Goal: Transaction & Acquisition: Download file/media

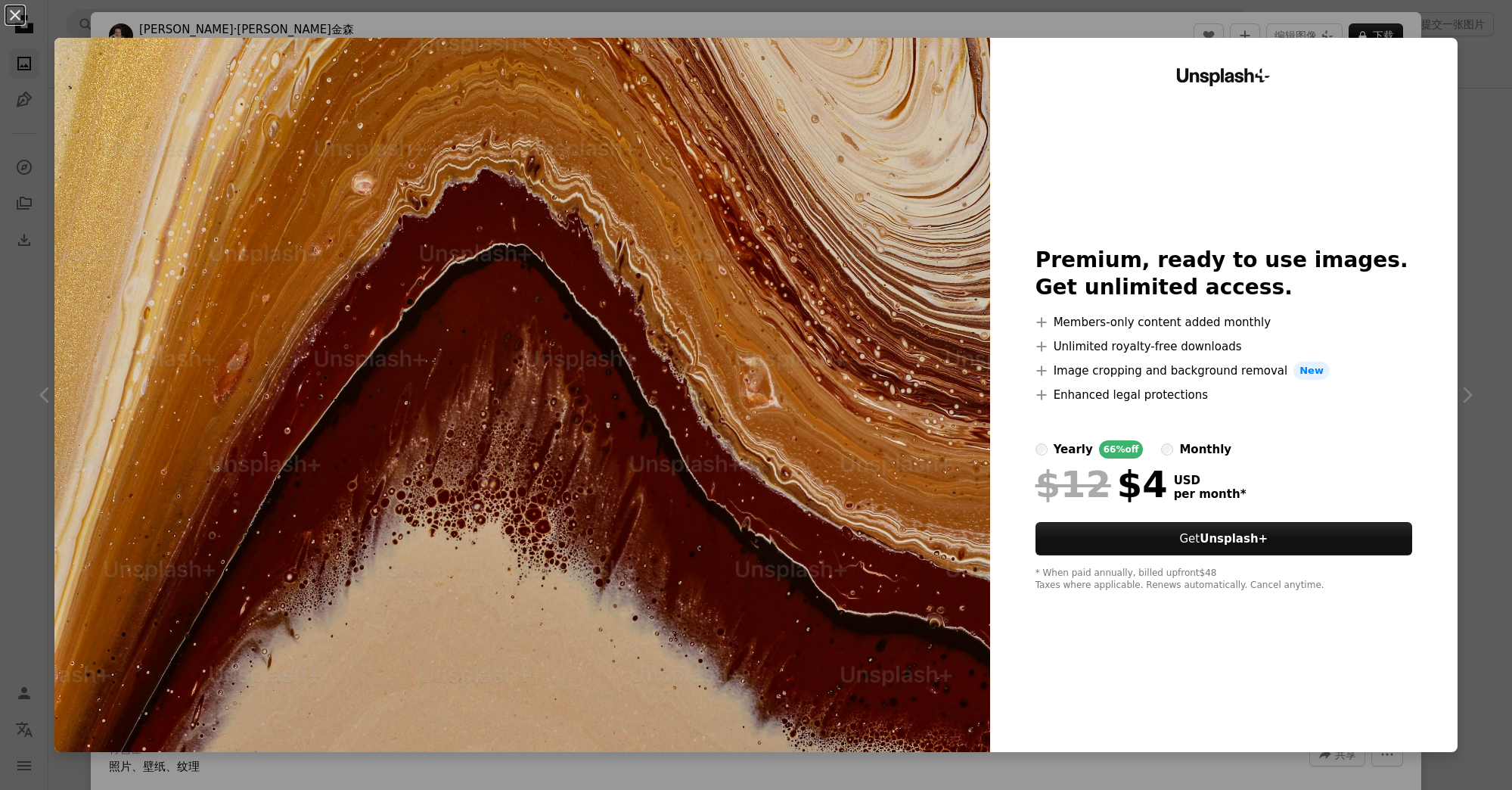
scroll to position [5107, 0]
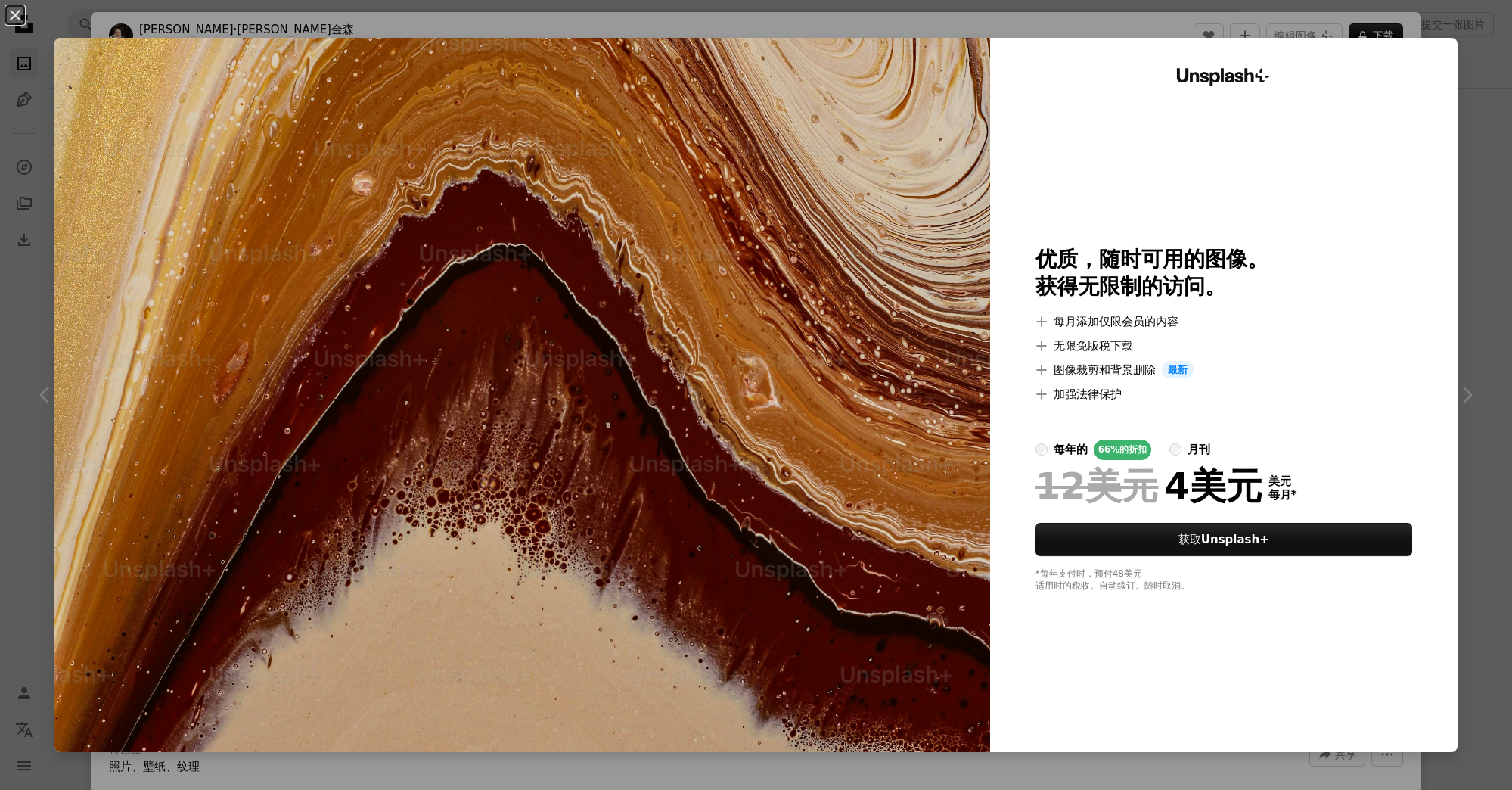
click at [1470, 148] on div "An X shape Unsplash+ 优质，随时可用的图像。 获得无限制的访问。 A plus sign 每月添加仅限会员的内容 A plus sign …" at bounding box center [756, 395] width 1512 height 790
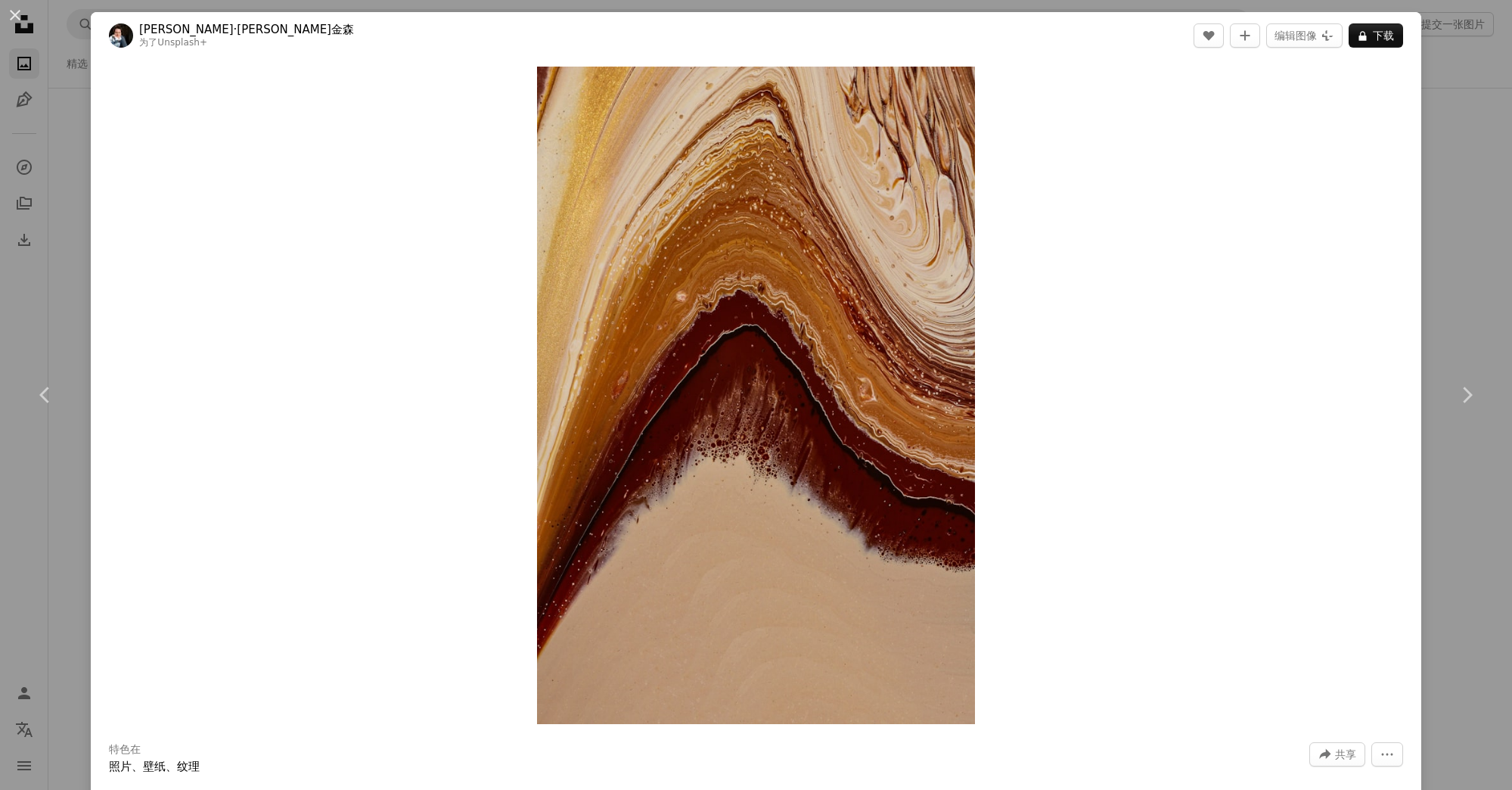
click at [60, 267] on div "An X shape Chevron left Chevron right [PERSON_NAME]·[PERSON_NAME]金森 为了 Unsplash…" at bounding box center [756, 395] width 1512 height 790
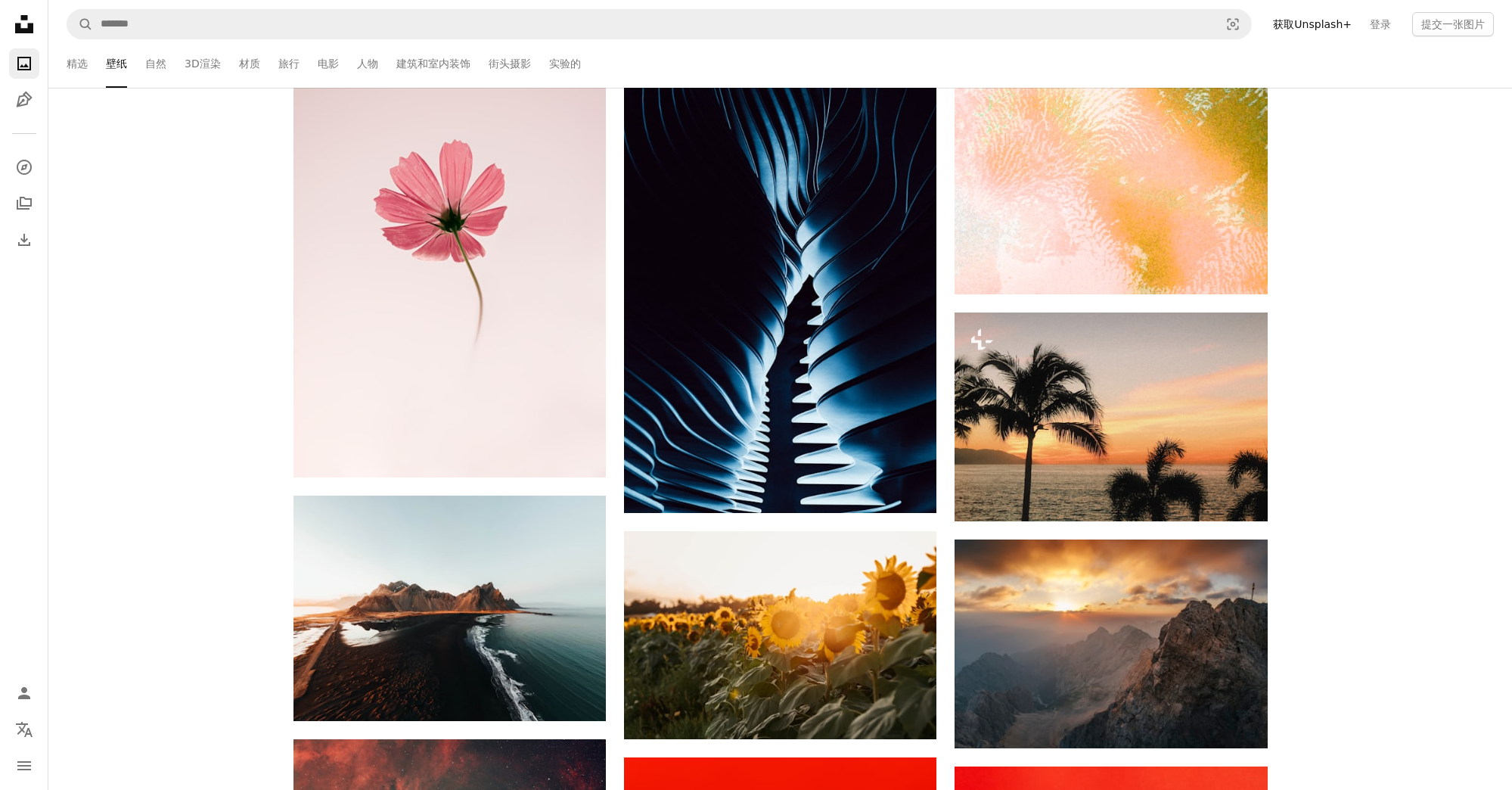
scroll to position [2057, 0]
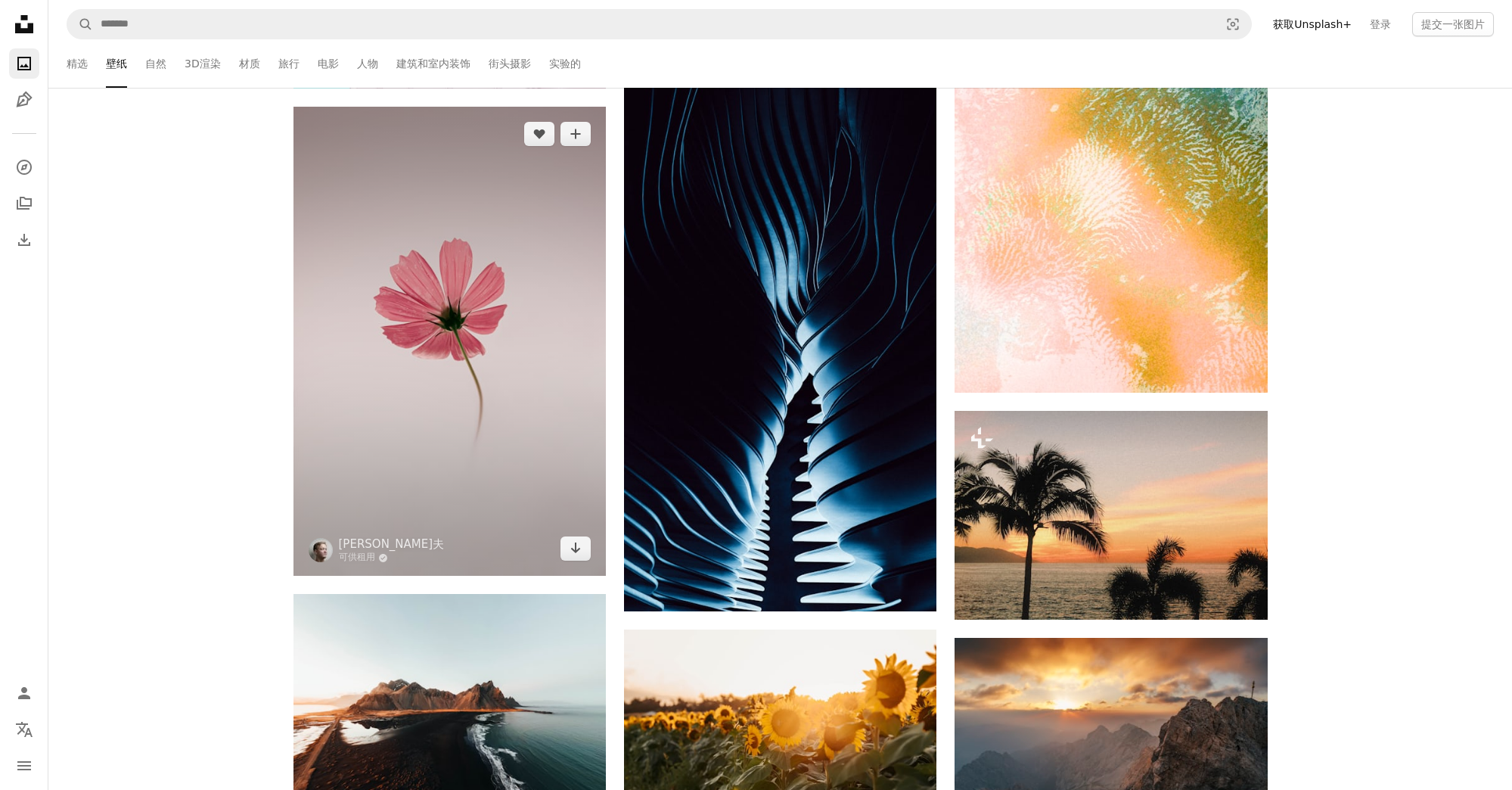
click at [396, 379] on img at bounding box center [450, 341] width 313 height 469
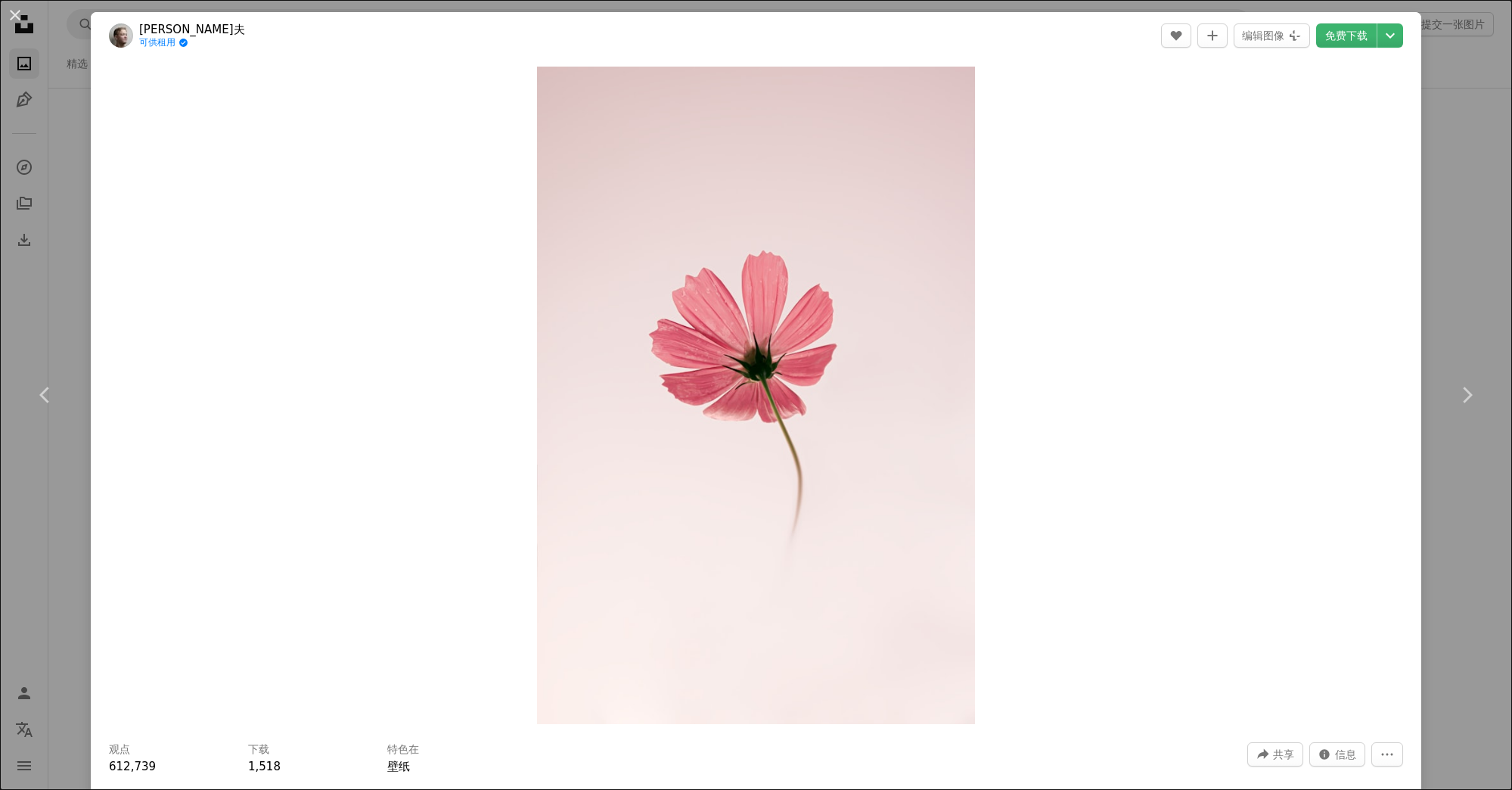
click at [1434, 228] on div "An X shape Chevron left Chevron right [PERSON_NAME]夫 可供租用 A checkmark inside of…" at bounding box center [756, 395] width 1512 height 790
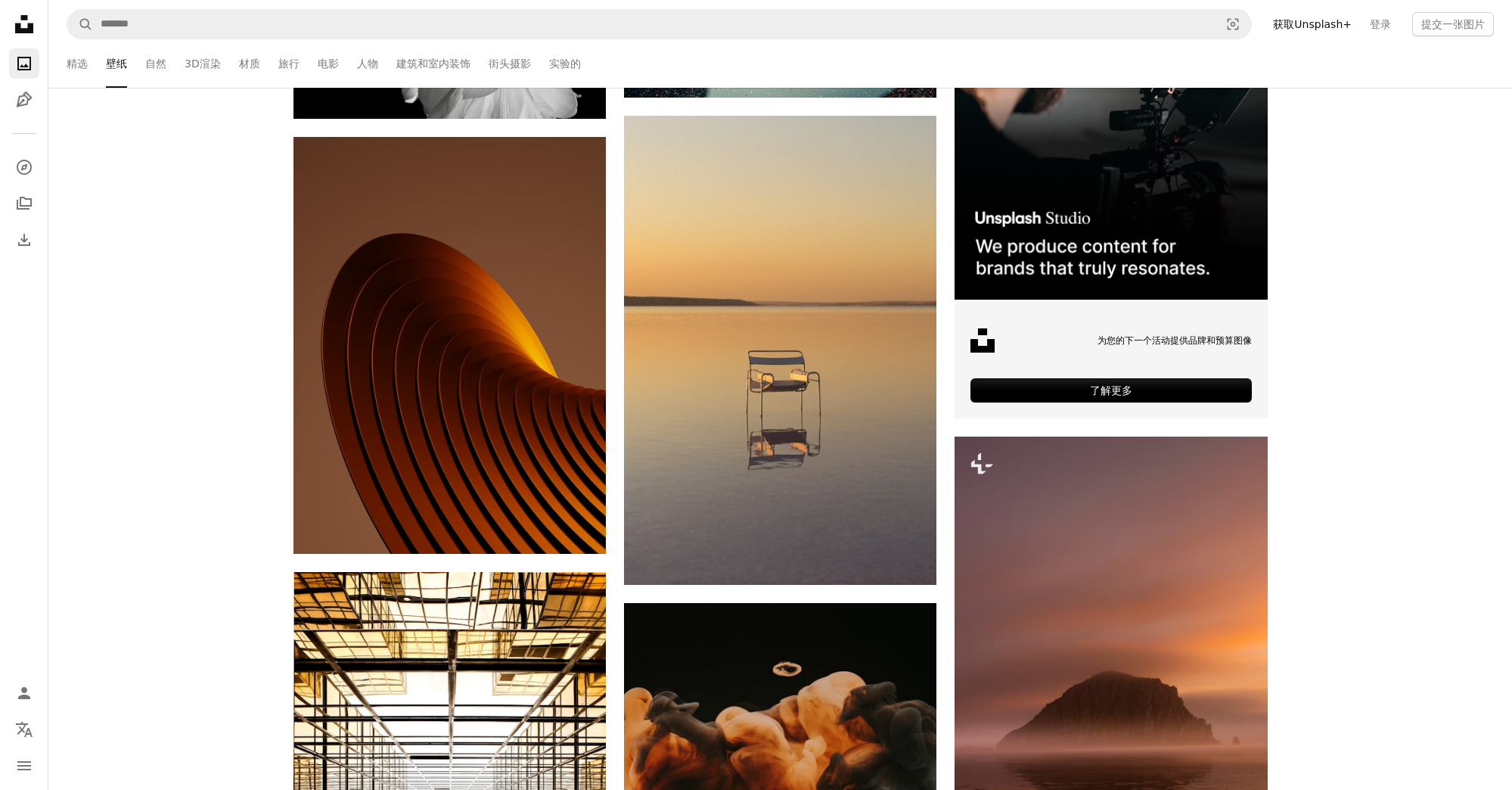
scroll to position [5671, 0]
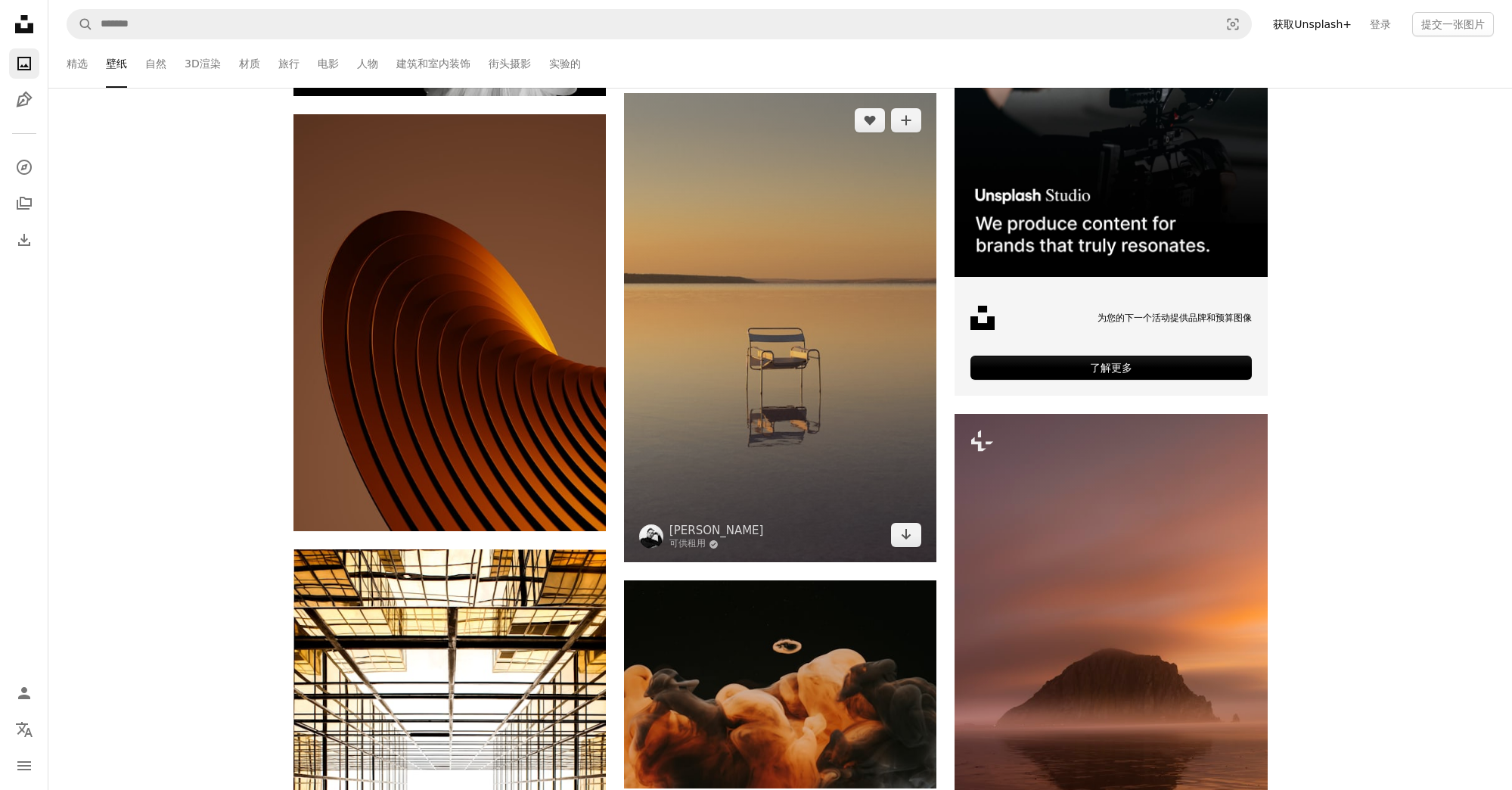
click at [701, 328] on img at bounding box center [780, 327] width 313 height 469
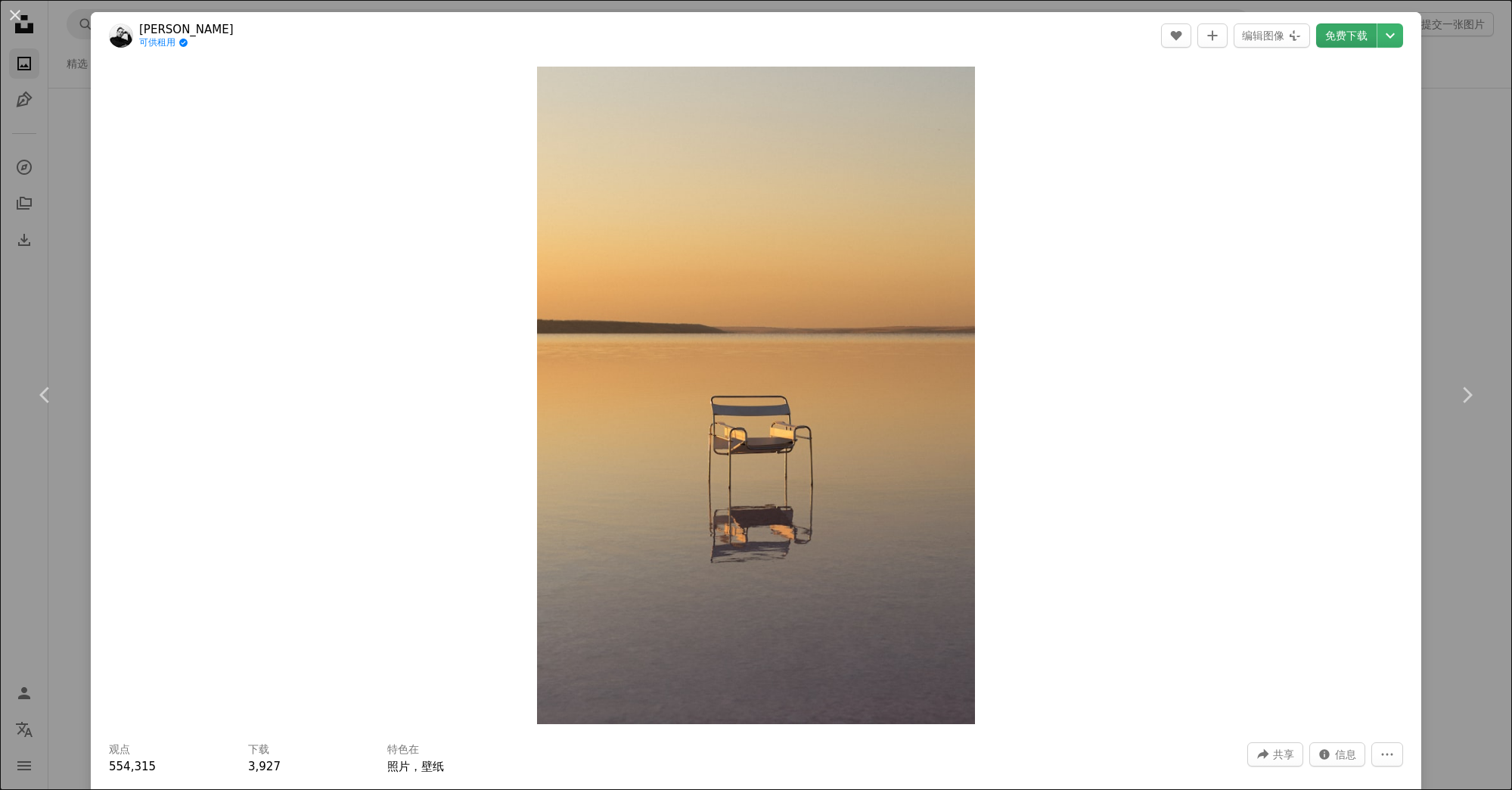
click at [1330, 43] on link "免费下载" at bounding box center [1346, 35] width 60 height 24
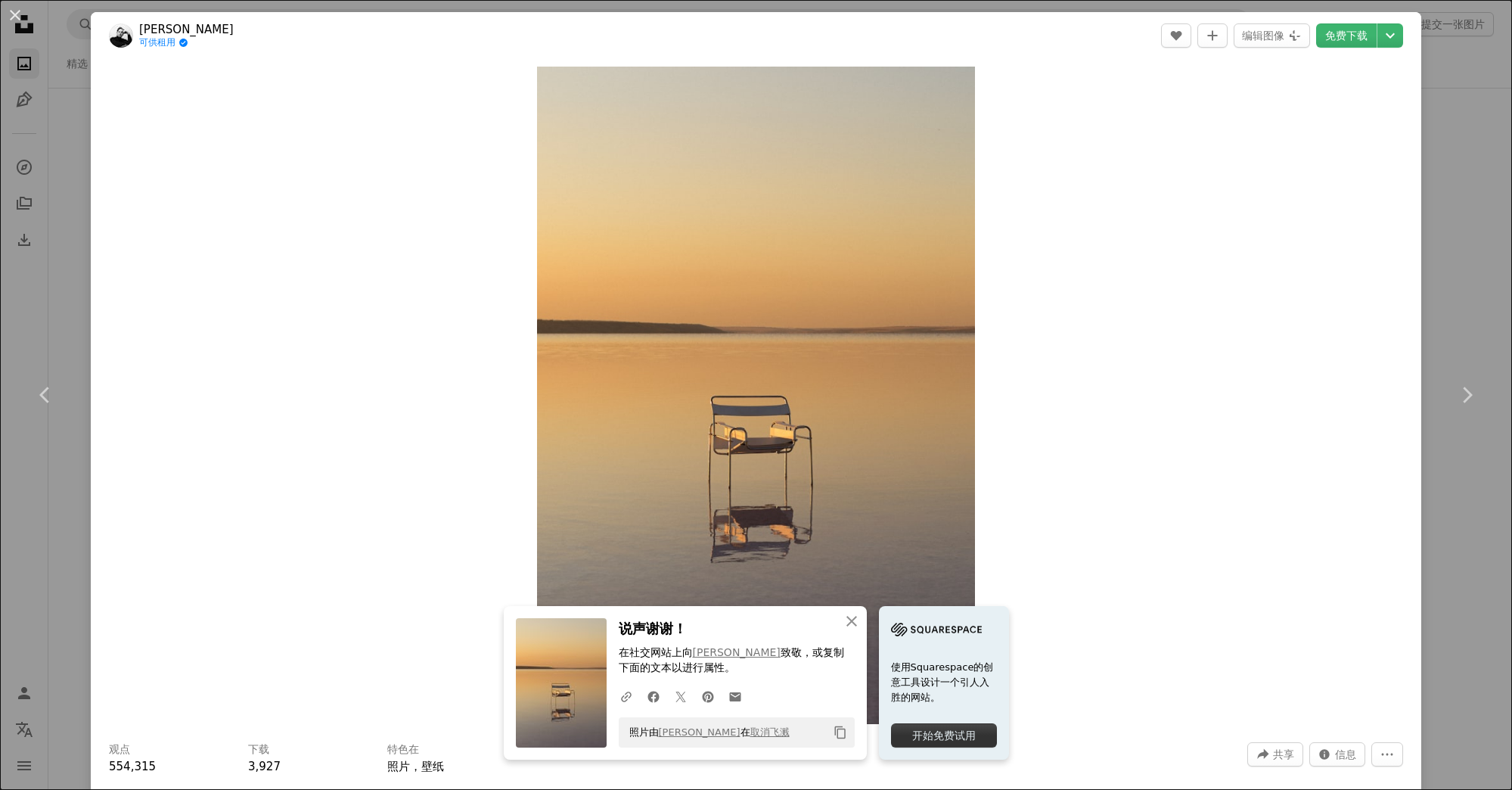
click at [1424, 285] on div "An X shape Chevron left Chevron right An X shape 关闭 说声谢谢！ 在社交网站上 向 [PERSON_NAME…" at bounding box center [756, 395] width 1512 height 790
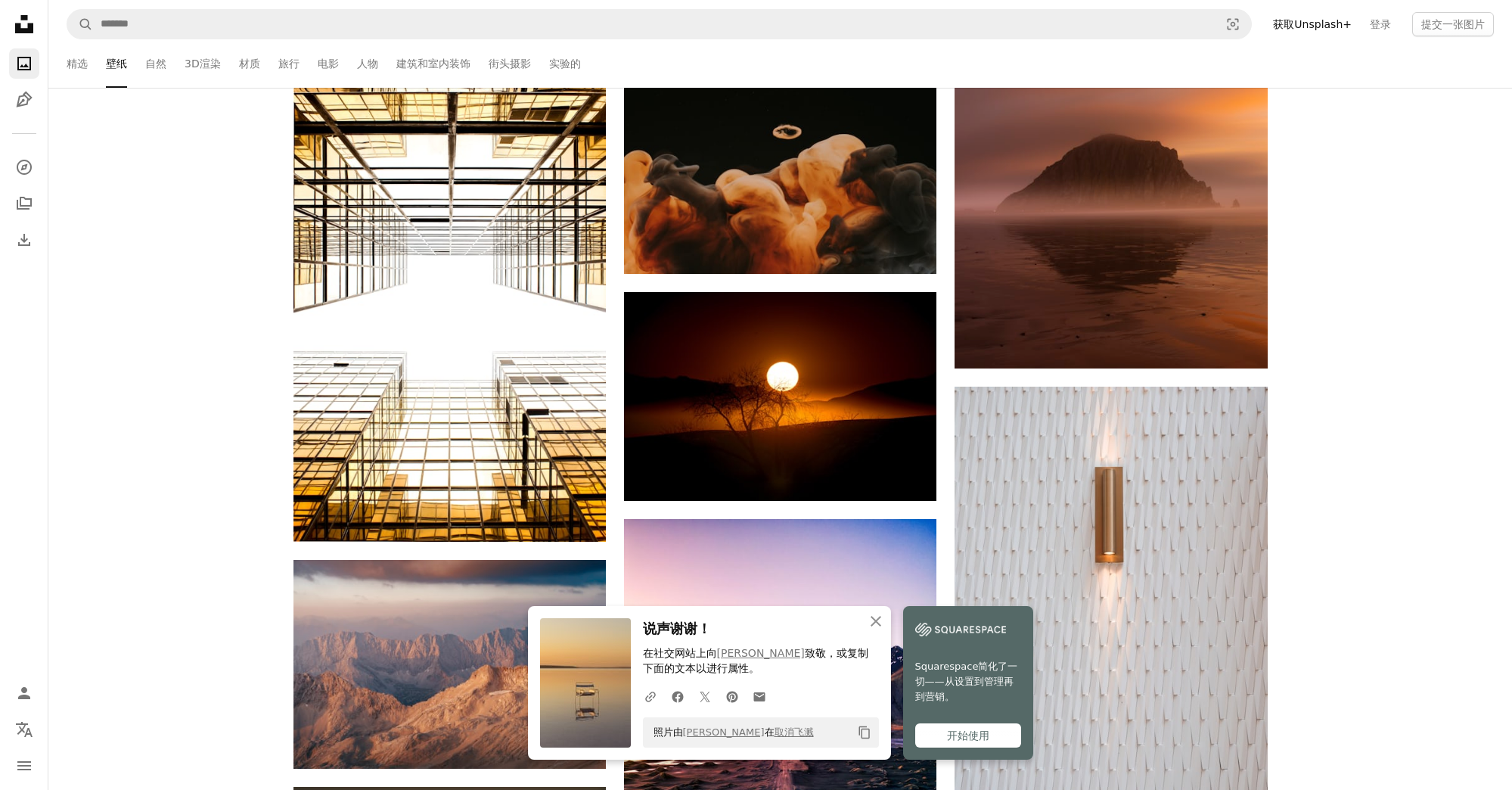
scroll to position [6226, 0]
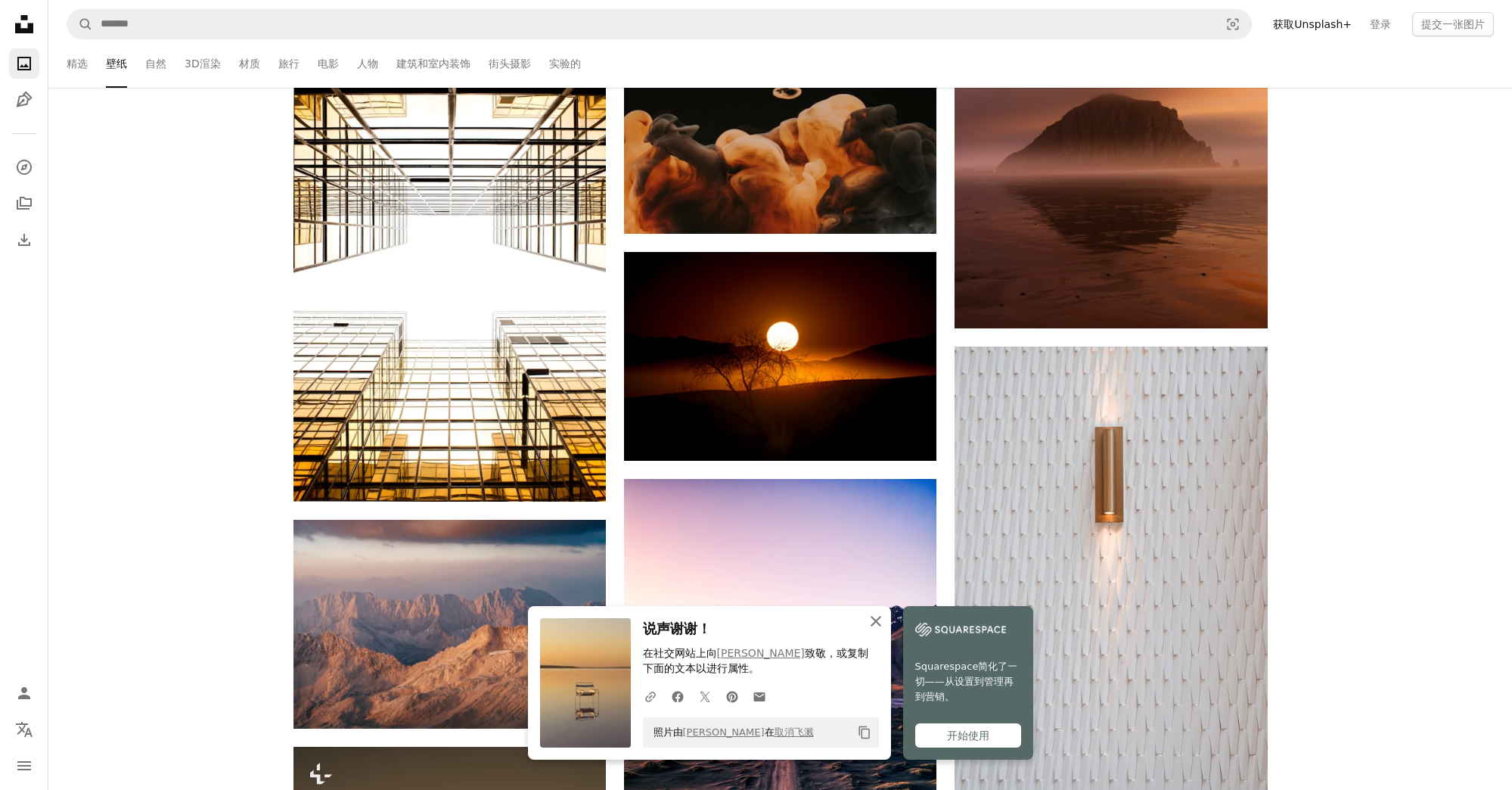
click at [872, 624] on icon "An X shape" at bounding box center [875, 621] width 18 height 18
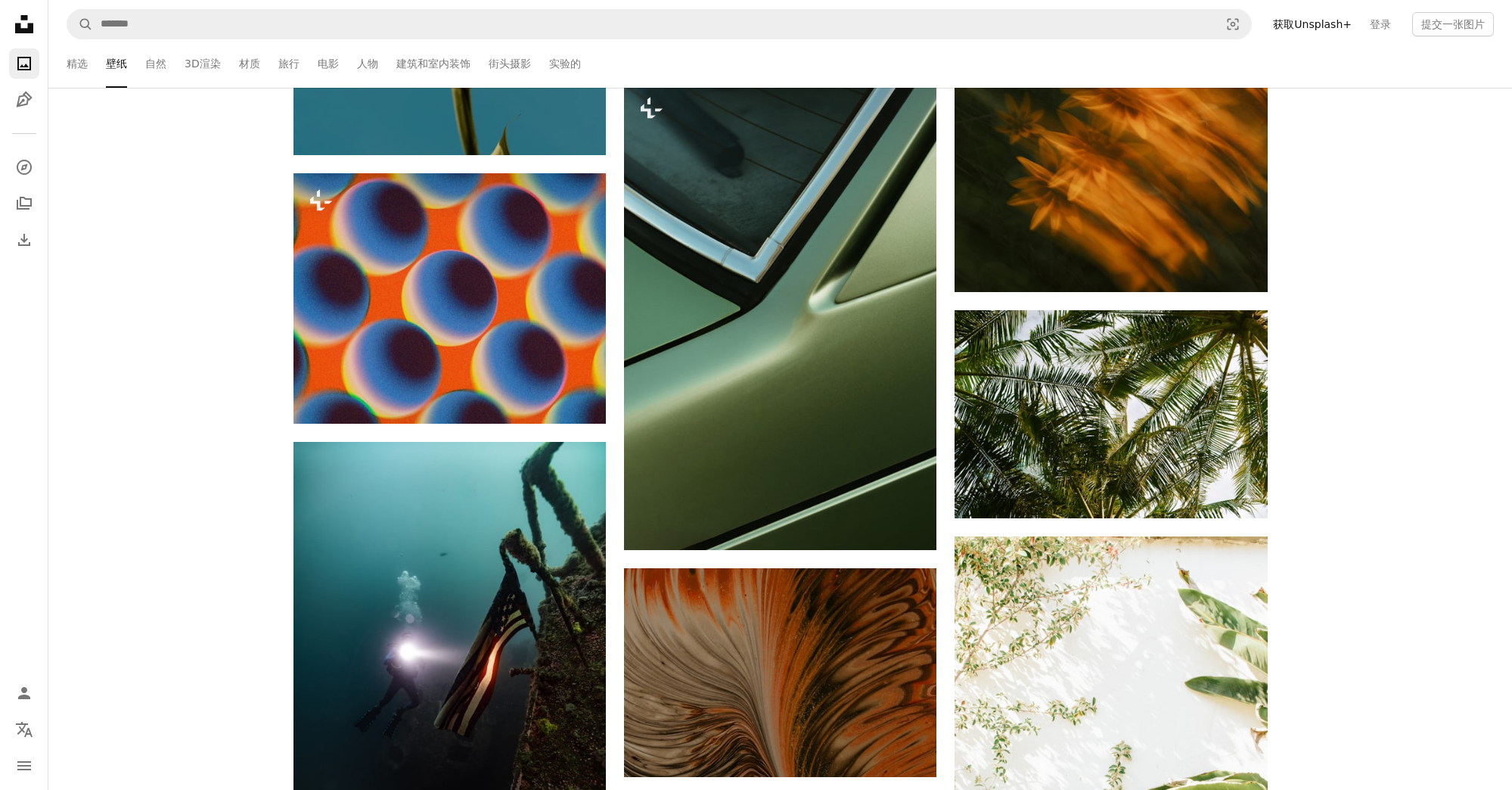
scroll to position [11046, 0]
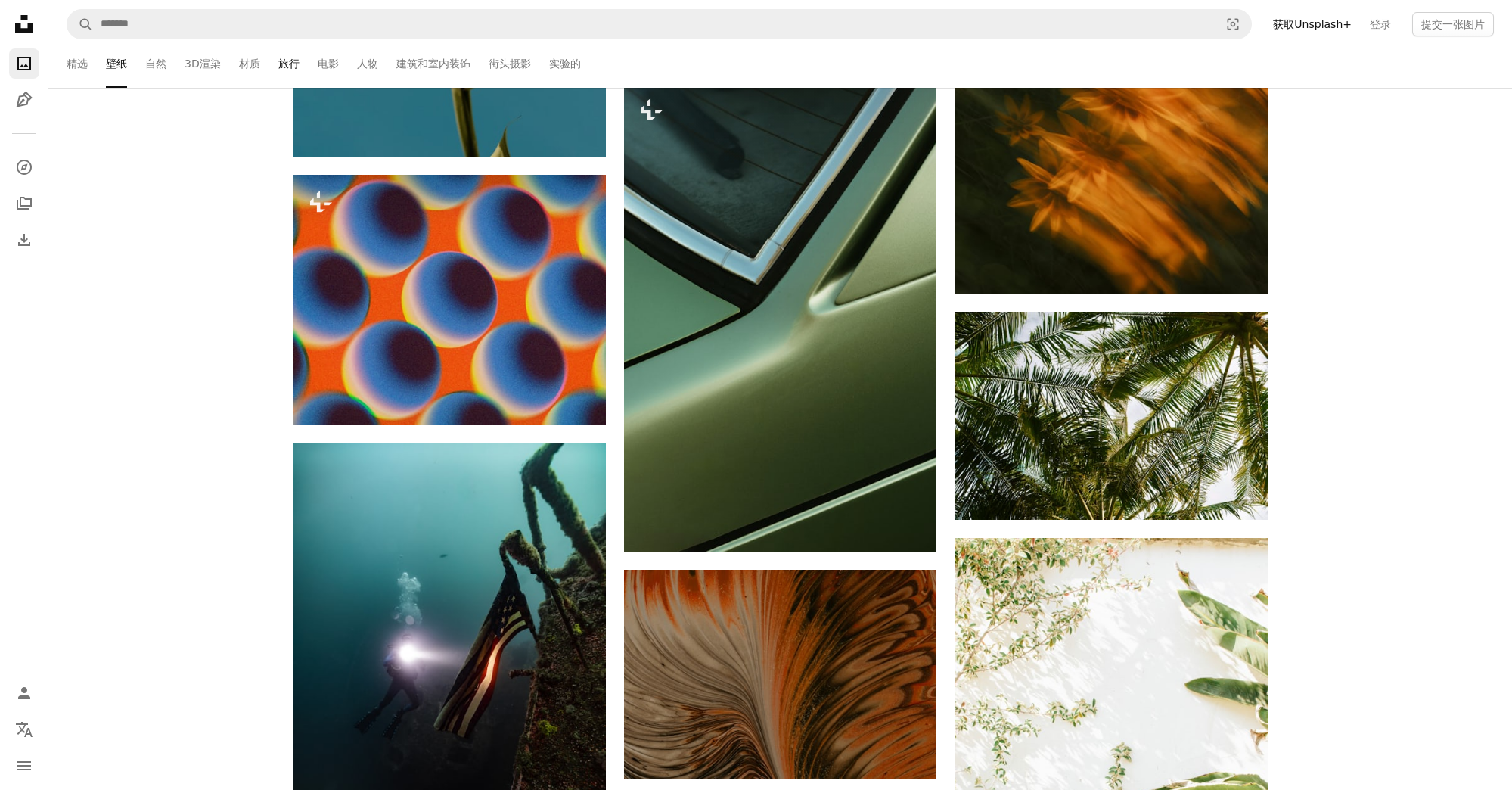
click at [281, 65] on link "旅行" at bounding box center [289, 63] width 21 height 48
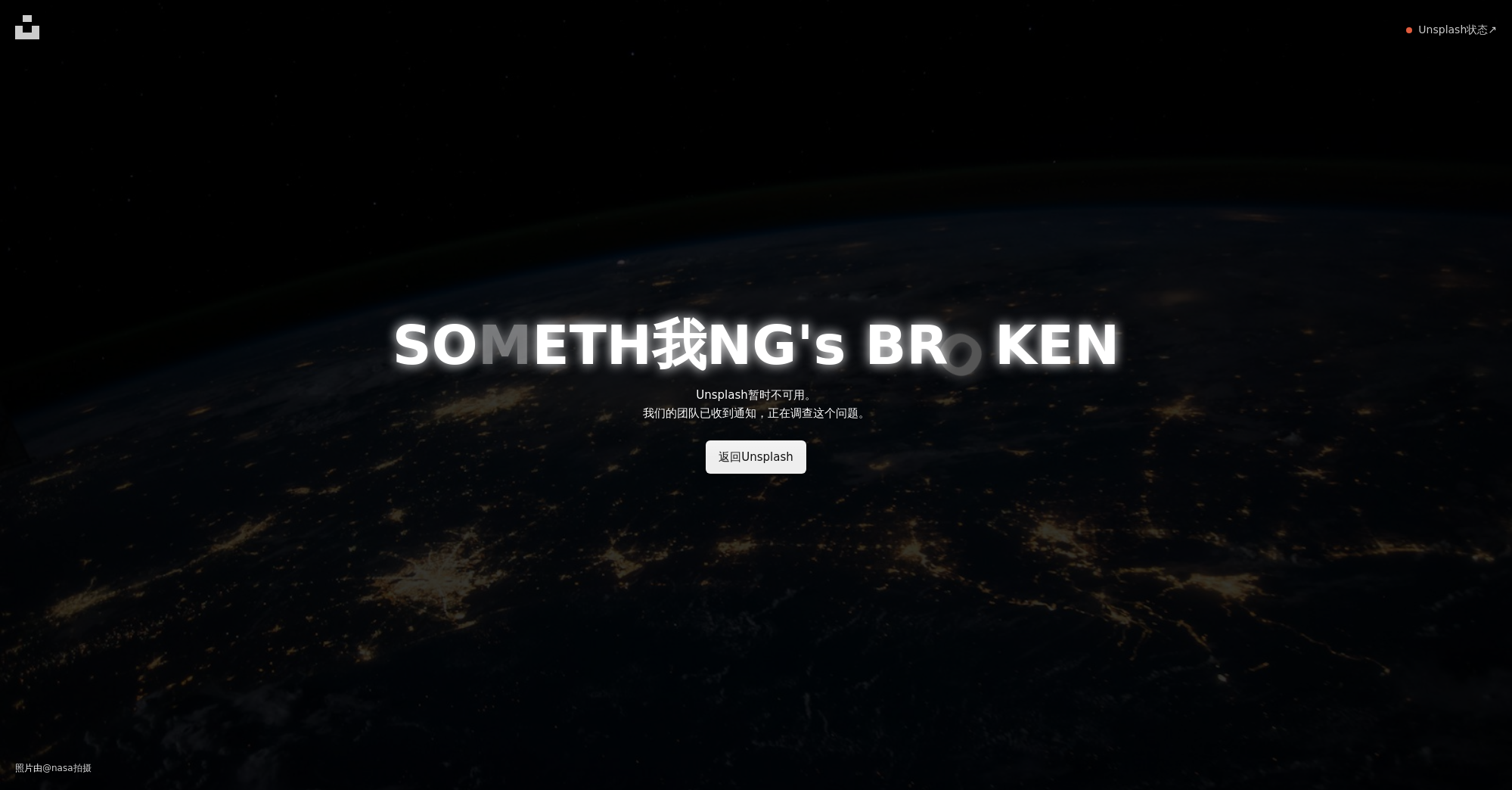
click at [781, 459] on link "返回Unsplash" at bounding box center [755, 457] width 100 height 34
